Goal: Use online tool/utility: Utilize a website feature to perform a specific function

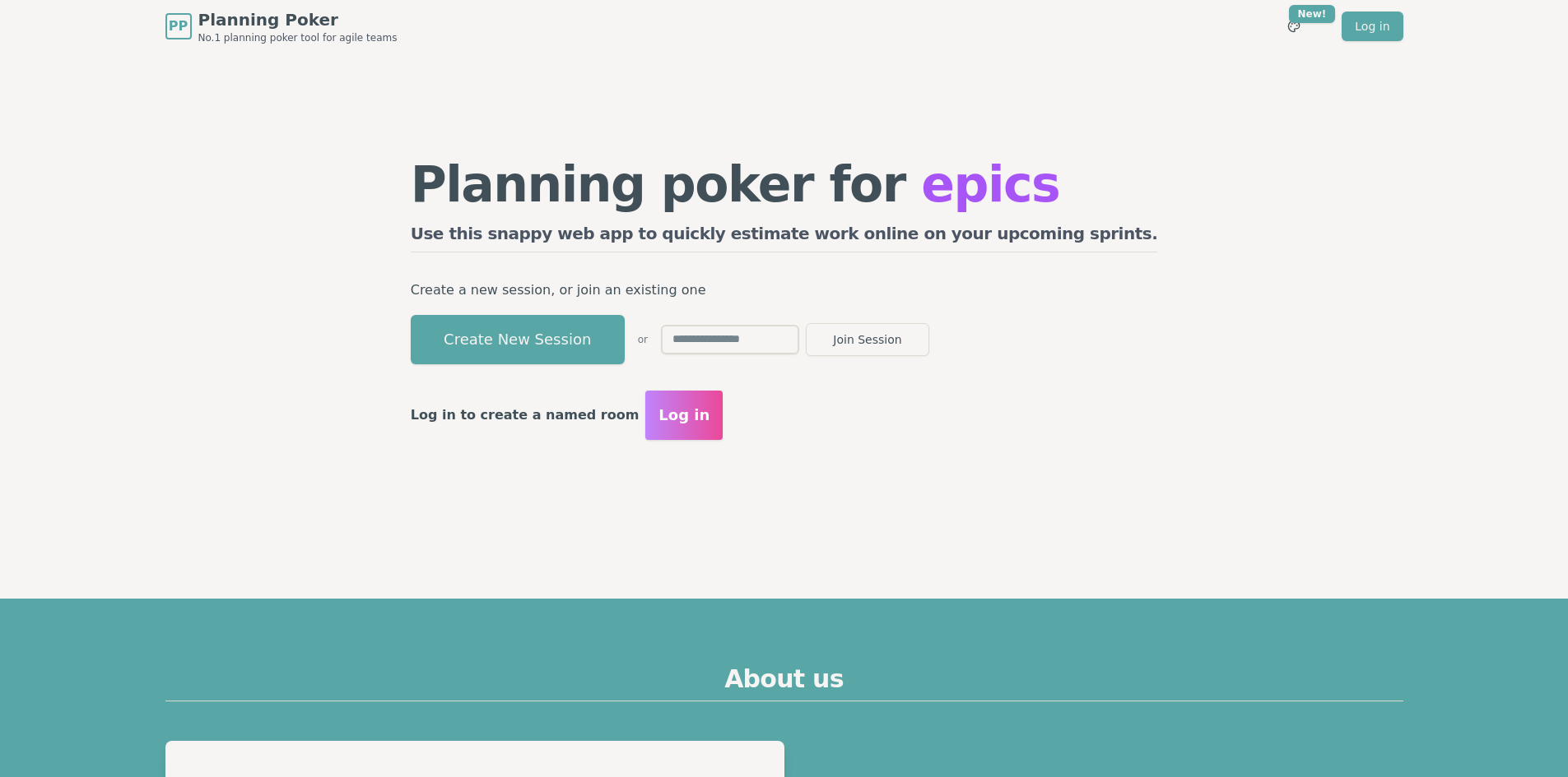
click at [620, 353] on button "Create New Session" at bounding box center [518, 339] width 214 height 49
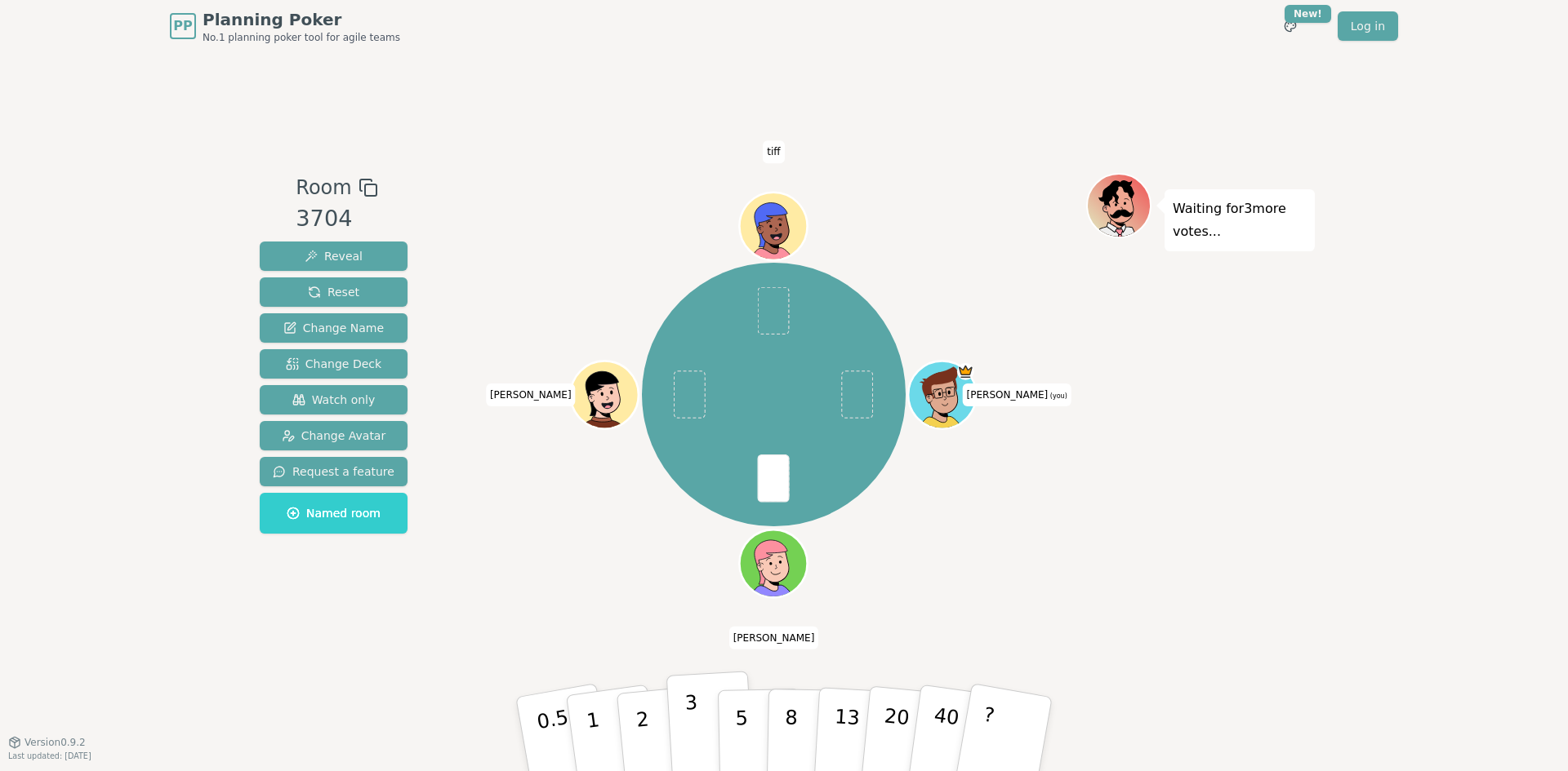
click at [677, 715] on button "3" at bounding box center [711, 734] width 89 height 127
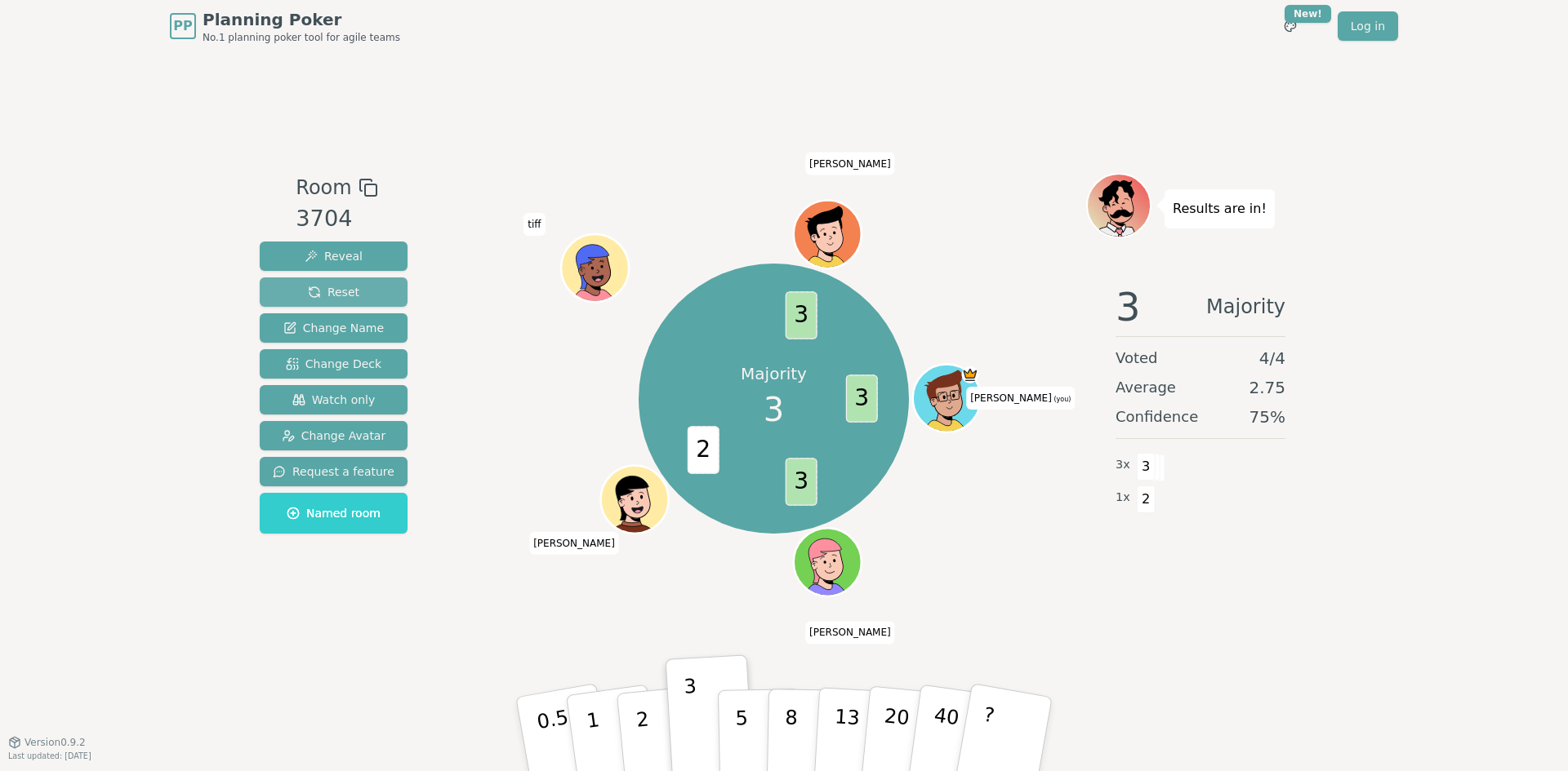
click at [285, 293] on button "Reset" at bounding box center [333, 292] width 147 height 30
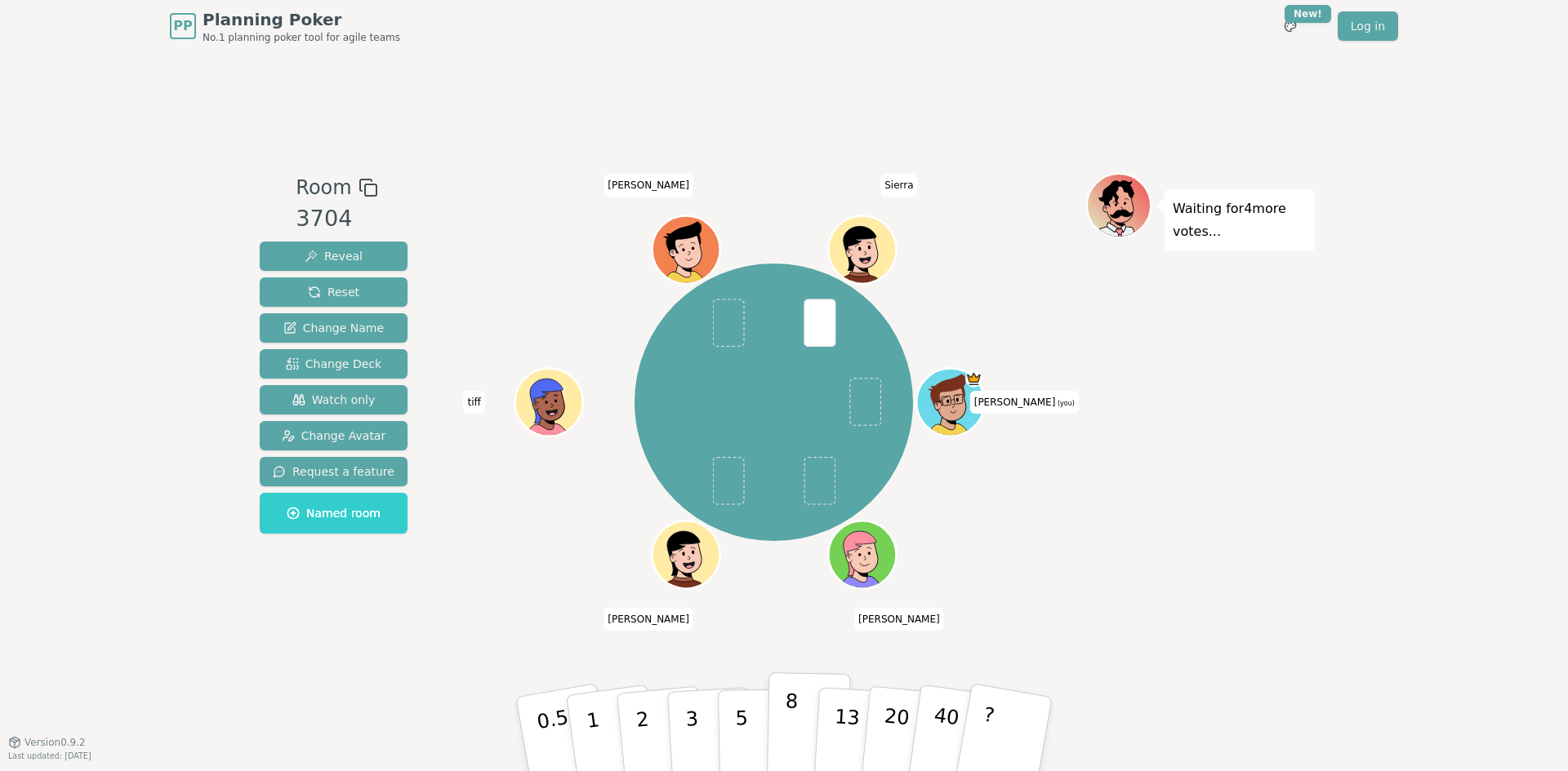
click at [804, 720] on button "8" at bounding box center [809, 735] width 84 height 124
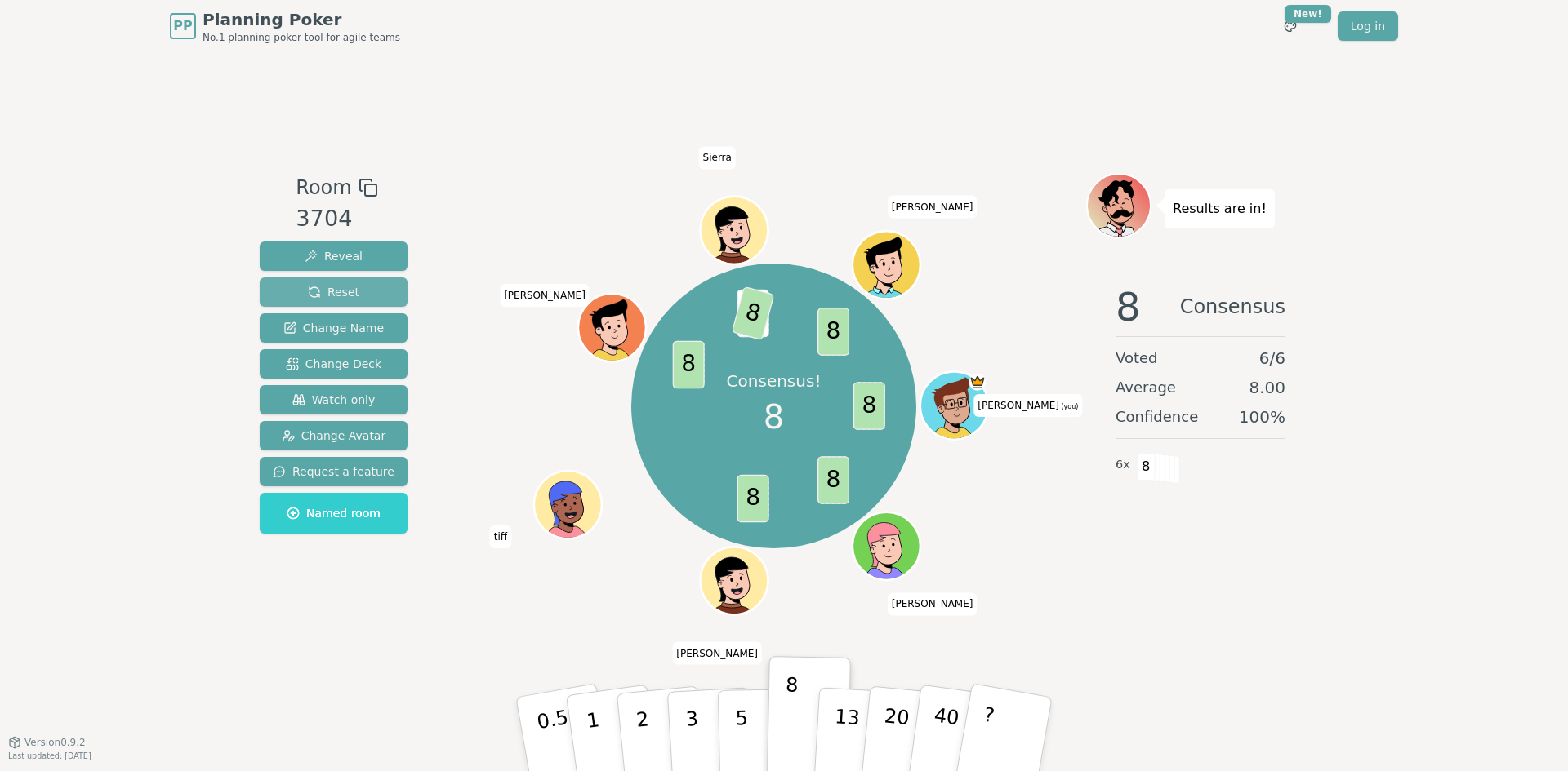
click at [370, 290] on button "Reset" at bounding box center [333, 292] width 147 height 30
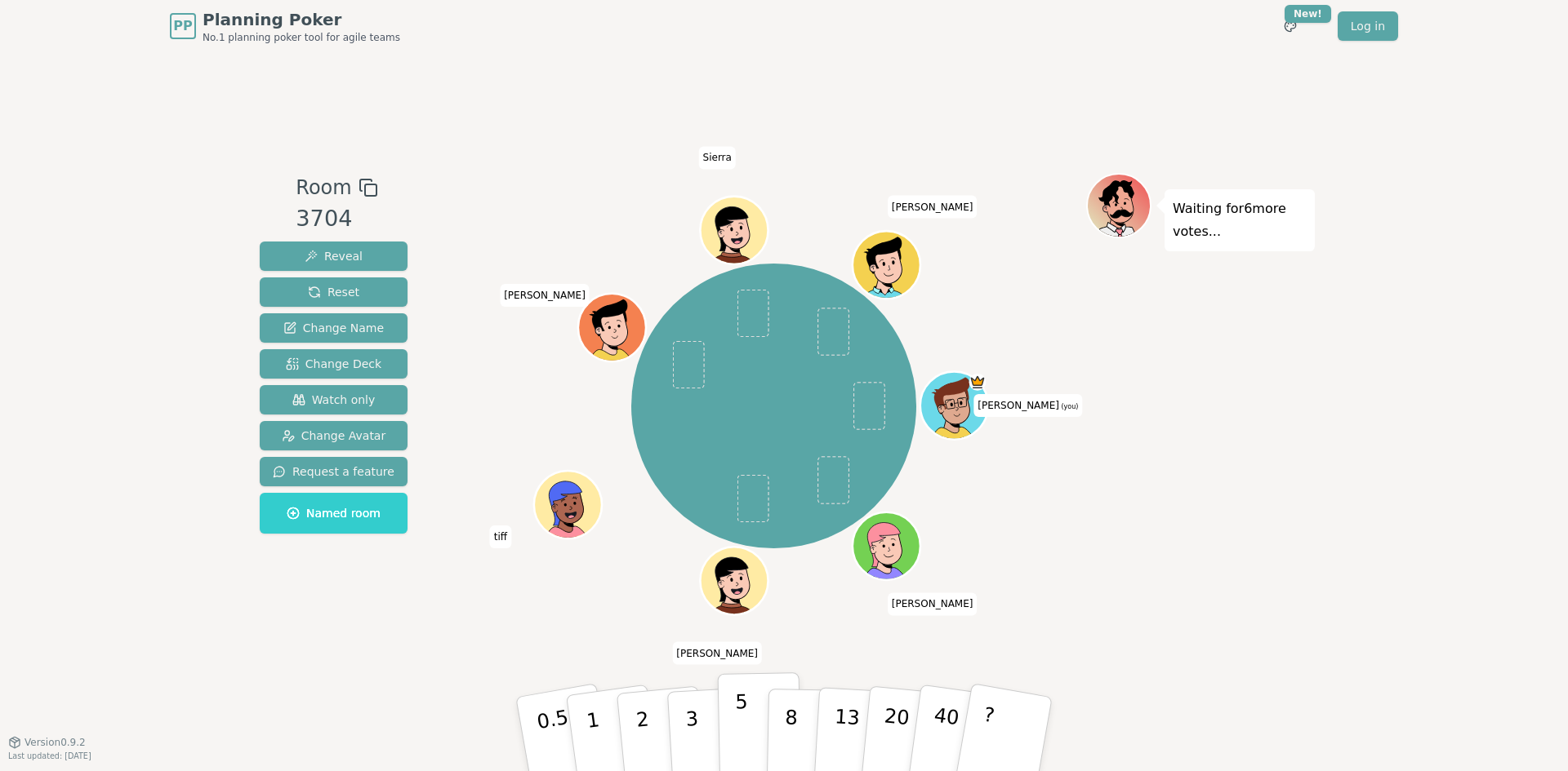
click at [750, 726] on button "5" at bounding box center [759, 735] width 84 height 124
click at [592, 623] on div "Room 3704 Reveal Reset Change Name Change Deck Watch only Change Avatar Request…" at bounding box center [784, 397] width 1062 height 689
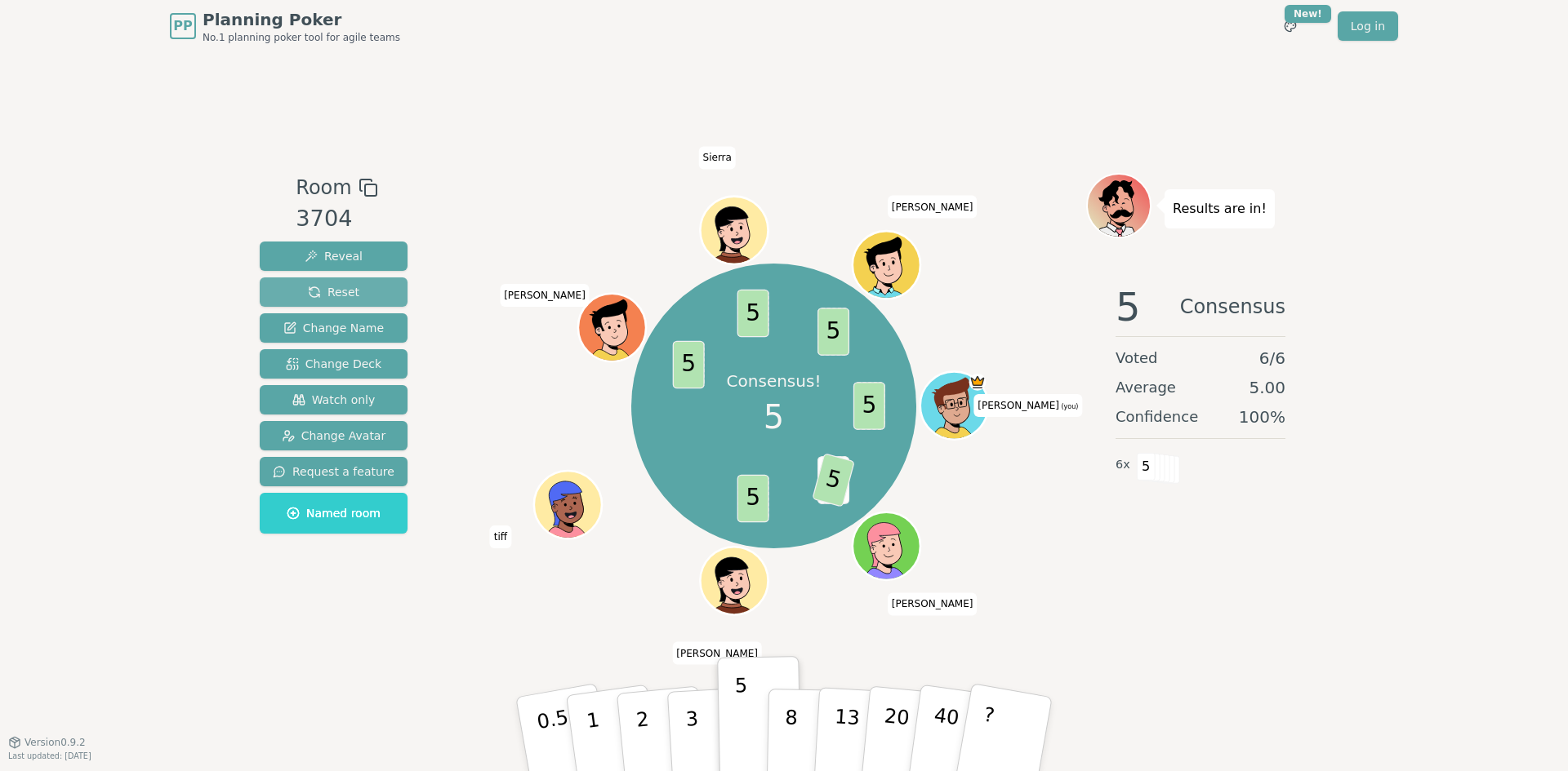
click at [392, 290] on button "Reset" at bounding box center [333, 292] width 147 height 30
